Goal: Information Seeking & Learning: Learn about a topic

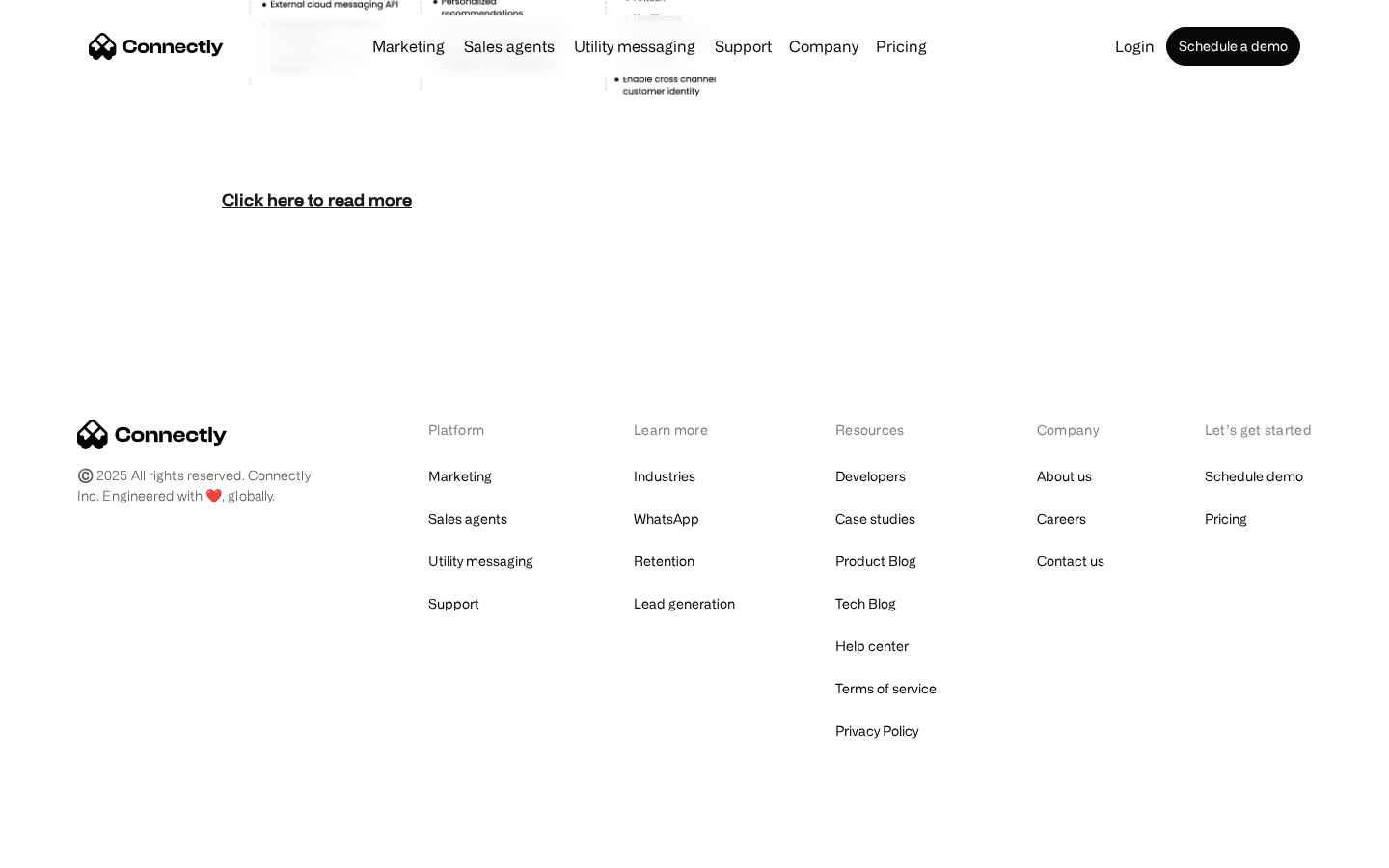
scroll to position [8361, 0]
